Goal: Information Seeking & Learning: Learn about a topic

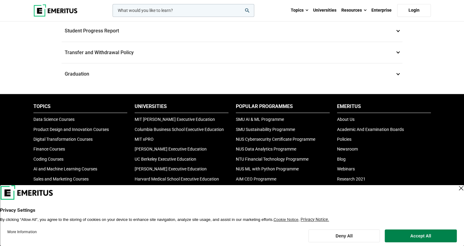
scroll to position [491, 0]
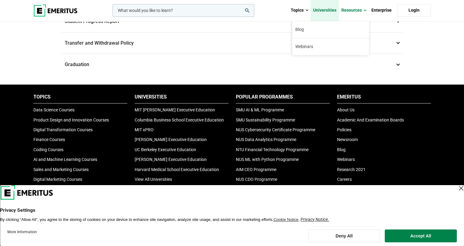
click at [330, 8] on link "Universities" at bounding box center [325, 10] width 28 height 21
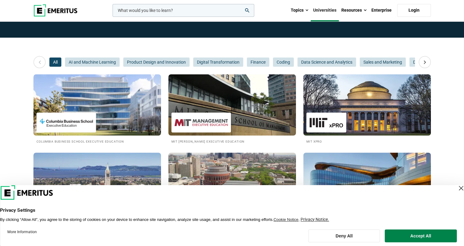
scroll to position [61, 0]
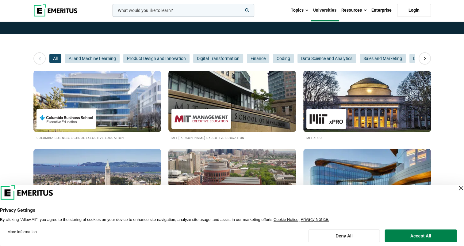
click at [457, 186] on div "Close Layer" at bounding box center [461, 188] width 9 height 9
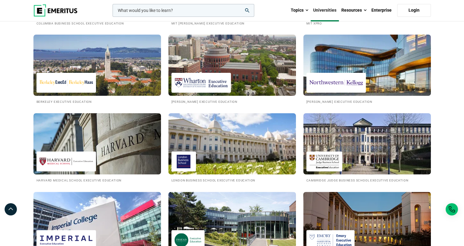
scroll to position [92, 0]
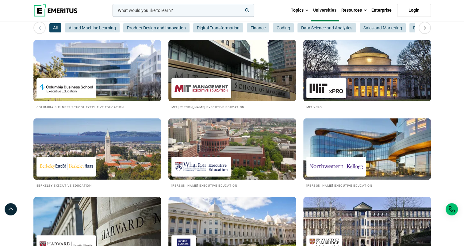
click at [262, 147] on img at bounding box center [232, 149] width 140 height 67
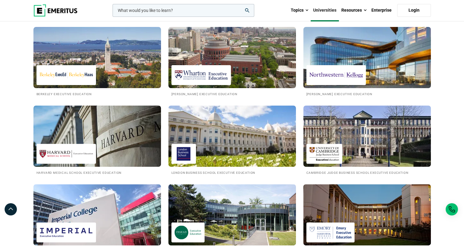
scroll to position [184, 0]
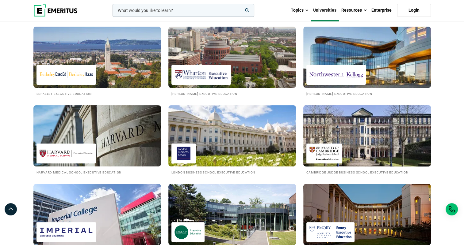
click at [337, 120] on img at bounding box center [367, 135] width 140 height 67
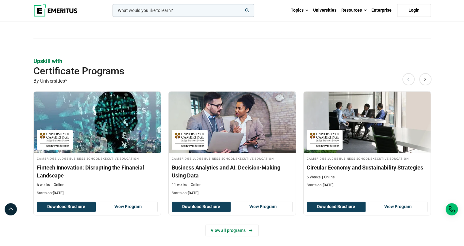
scroll to position [368, 0]
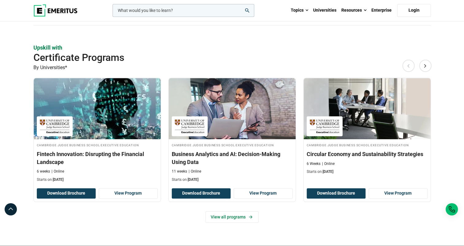
click at [262, 113] on img at bounding box center [232, 108] width 127 height 61
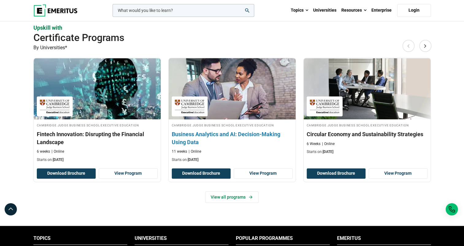
scroll to position [399, 0]
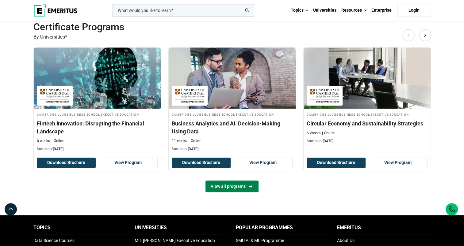
click at [226, 189] on link "View all programs" at bounding box center [231, 187] width 53 height 12
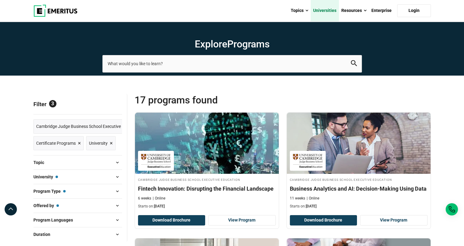
click at [328, 11] on link "Universities" at bounding box center [325, 10] width 28 height 21
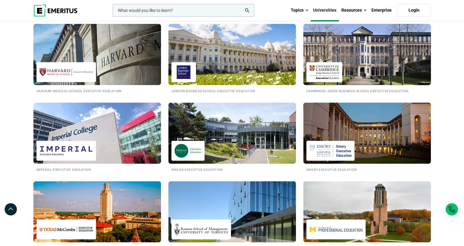
scroll to position [276, 0]
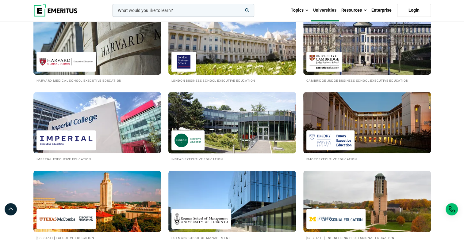
click at [277, 104] on img at bounding box center [232, 122] width 140 height 67
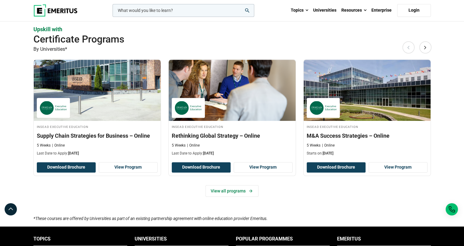
scroll to position [399, 0]
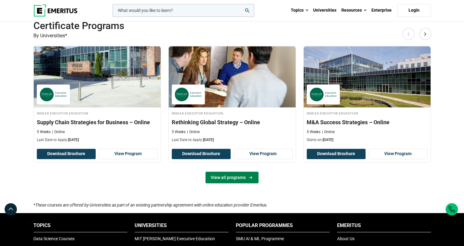
click at [243, 177] on link "View all programs" at bounding box center [231, 178] width 53 height 12
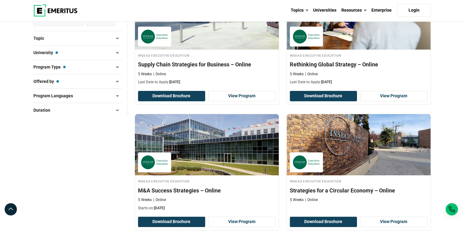
scroll to position [92, 0]
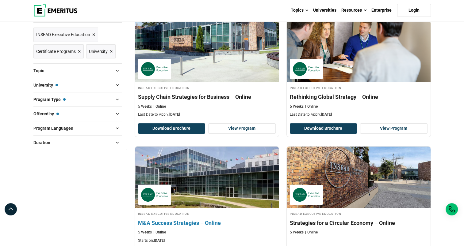
click at [227, 175] on img at bounding box center [207, 177] width 158 height 67
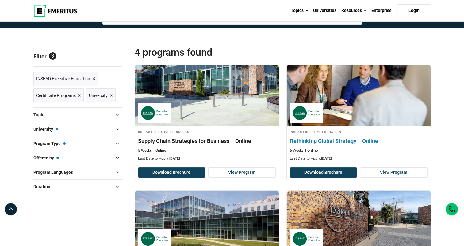
scroll to position [0, 0]
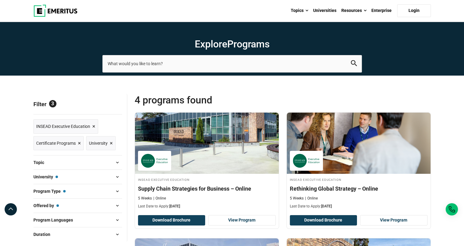
click at [79, 143] on span "×" at bounding box center [79, 143] width 3 height 9
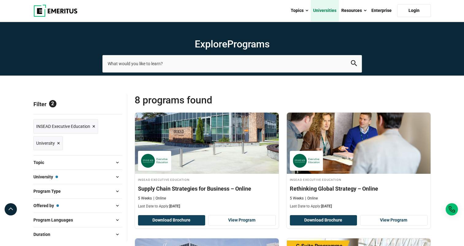
click at [323, 16] on link "Universities" at bounding box center [325, 10] width 28 height 21
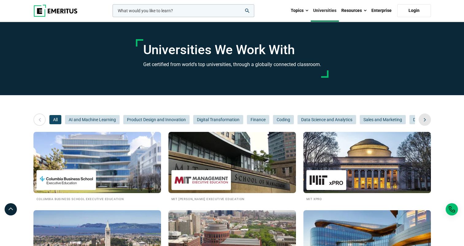
click at [424, 122] on icon at bounding box center [424, 119] width 11 height 11
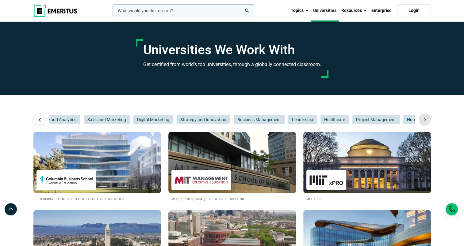
click at [424, 122] on icon at bounding box center [424, 119] width 11 height 11
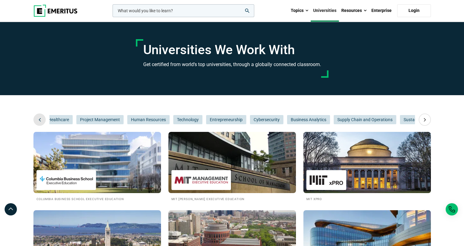
click at [43, 119] on icon at bounding box center [39, 119] width 11 height 11
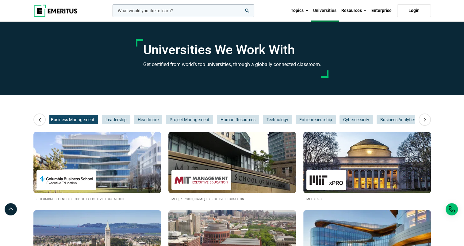
scroll to position [0, 460]
click at [91, 119] on span "Business Management" at bounding box center [75, 119] width 51 height 9
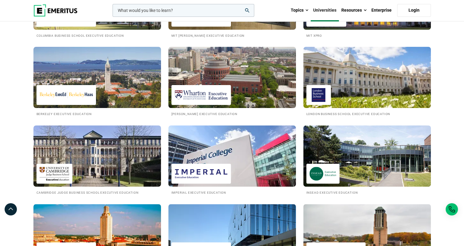
scroll to position [153, 0]
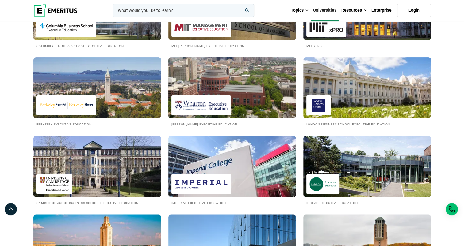
click at [256, 107] on img at bounding box center [232, 87] width 140 height 67
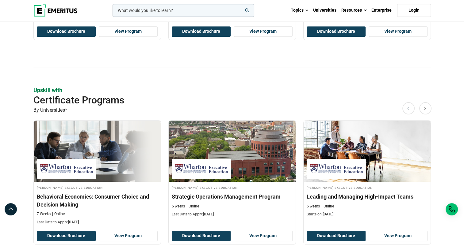
scroll to position [552, 0]
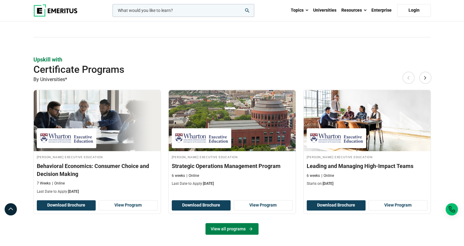
click at [239, 231] on link "View all programs" at bounding box center [231, 229] width 53 height 12
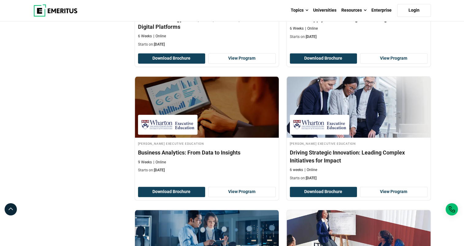
scroll to position [736, 0]
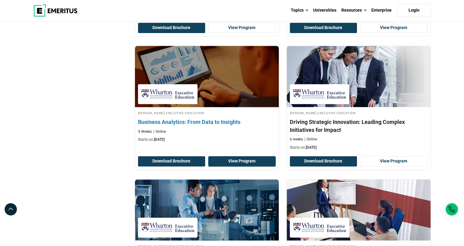
click at [248, 156] on link "View Program" at bounding box center [241, 161] width 67 height 10
